Goal: Find specific page/section: Find specific page/section

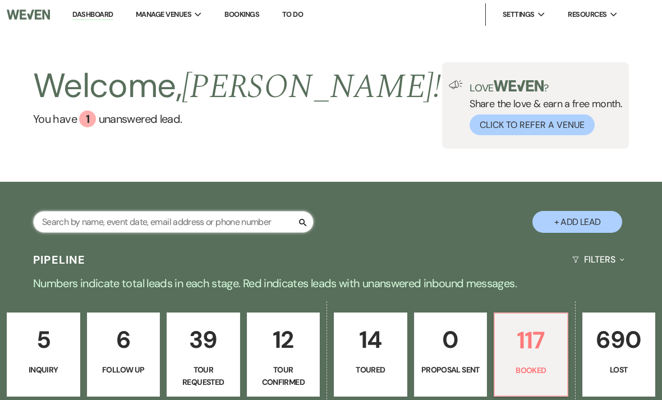
click at [262, 226] on input "text" at bounding box center [173, 222] width 281 height 22
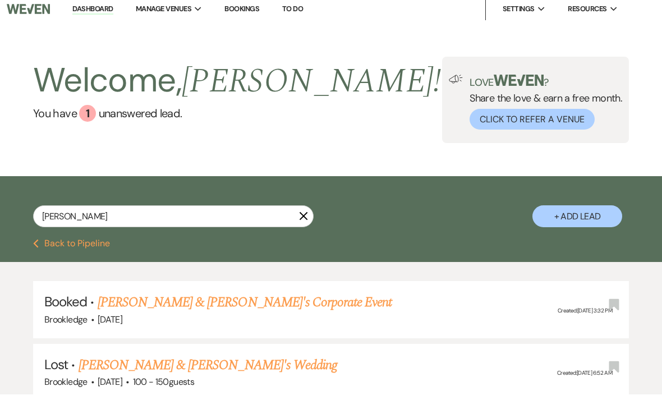
scroll to position [6, 0]
type input "[PERSON_NAME]"
click at [457, 315] on div "Brookledge · [DATE]" at bounding box center [331, 320] width 574 height 15
click at [267, 303] on link "[PERSON_NAME] & [PERSON_NAME]'s Corporate Event" at bounding box center [245, 302] width 295 height 20
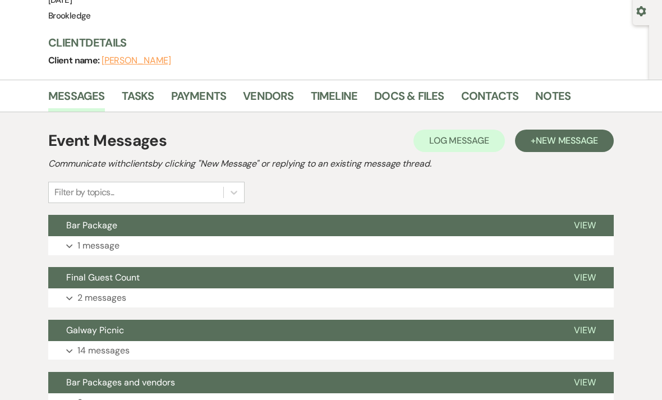
scroll to position [104, 0]
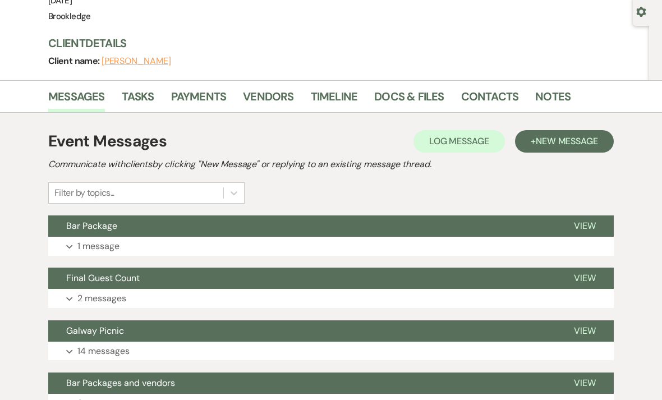
click at [590, 231] on span "View" at bounding box center [585, 226] width 22 height 12
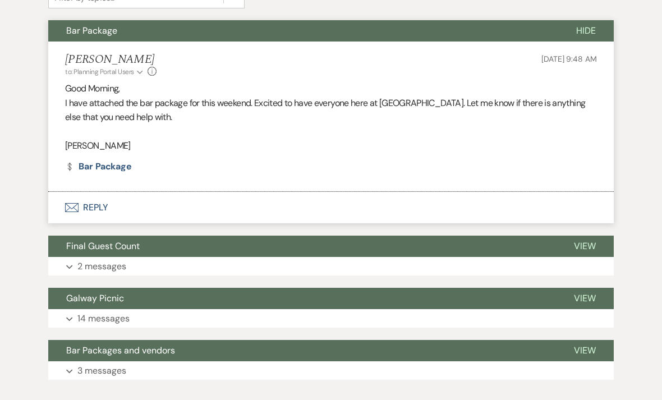
scroll to position [329, 0]
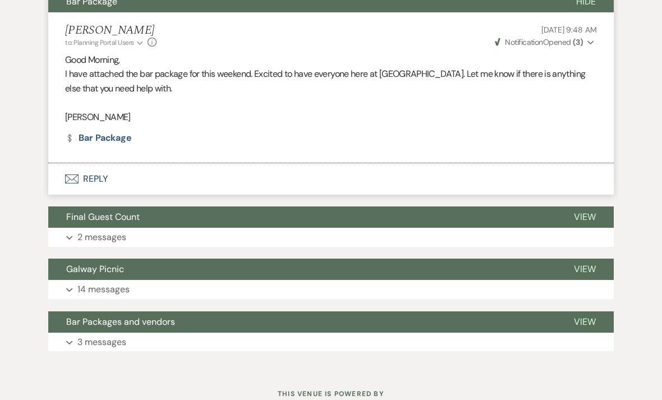
click at [587, 219] on span "View" at bounding box center [585, 217] width 22 height 12
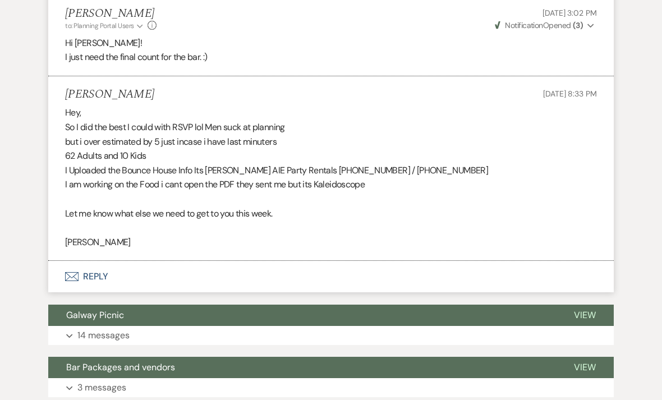
scroll to position [561, 0]
click at [588, 313] on span "View" at bounding box center [585, 315] width 22 height 12
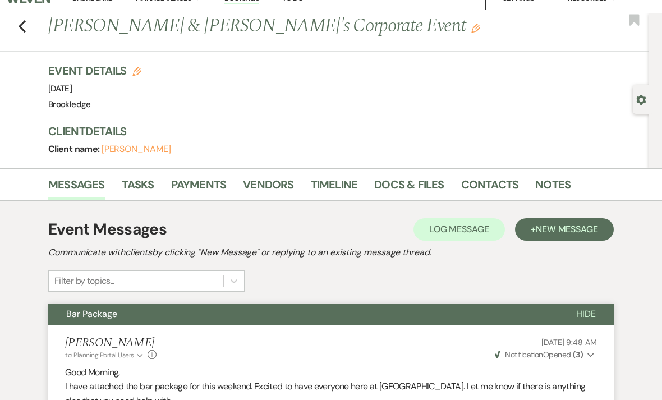
scroll to position [0, 0]
